Goal: Task Accomplishment & Management: Manage account settings

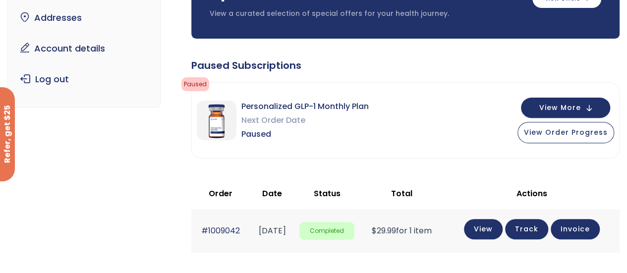
scroll to position [149, 0]
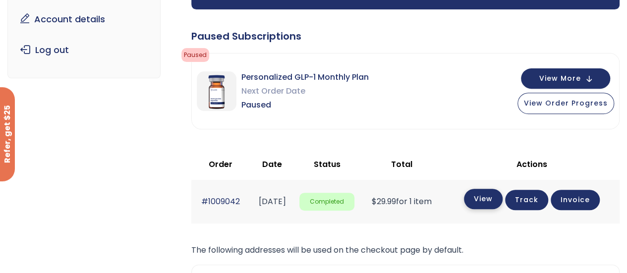
click at [495, 197] on link "View" at bounding box center [483, 199] width 39 height 20
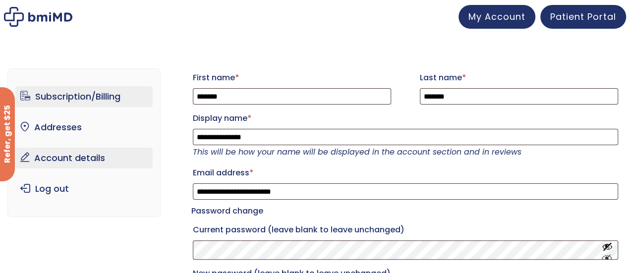
click at [110, 103] on link "Subscription/Billing" at bounding box center [83, 96] width 137 height 21
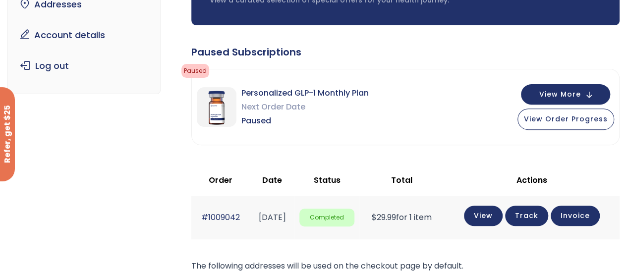
scroll to position [149, 0]
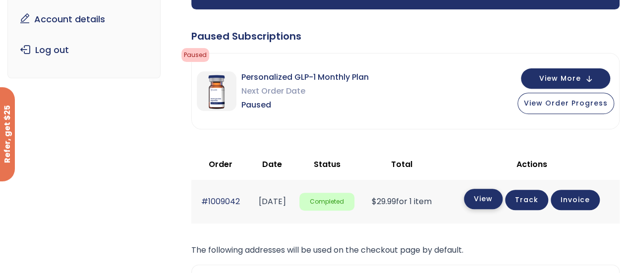
click at [486, 199] on link "View" at bounding box center [483, 199] width 39 height 20
